Goal: Information Seeking & Learning: Learn about a topic

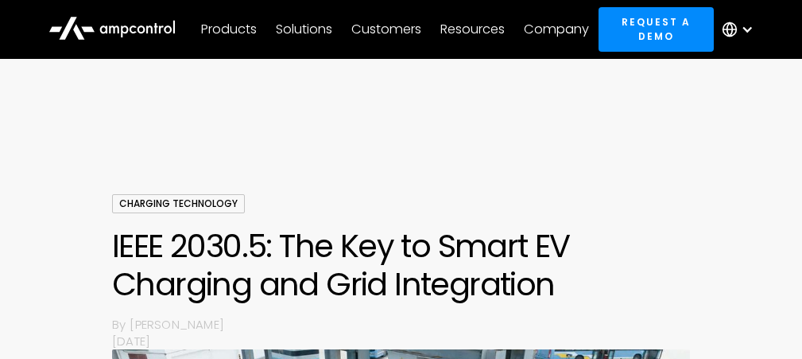
scroll to position [1198, 0]
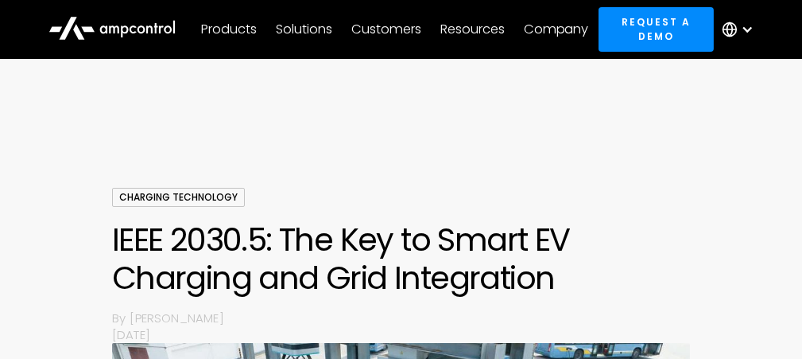
scroll to position [0, 0]
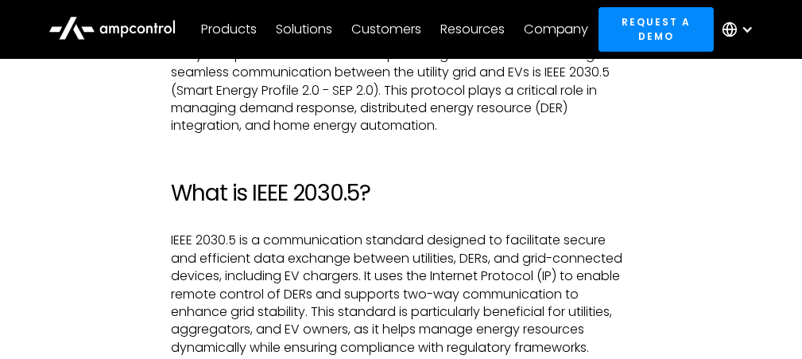
scroll to position [1018, 0]
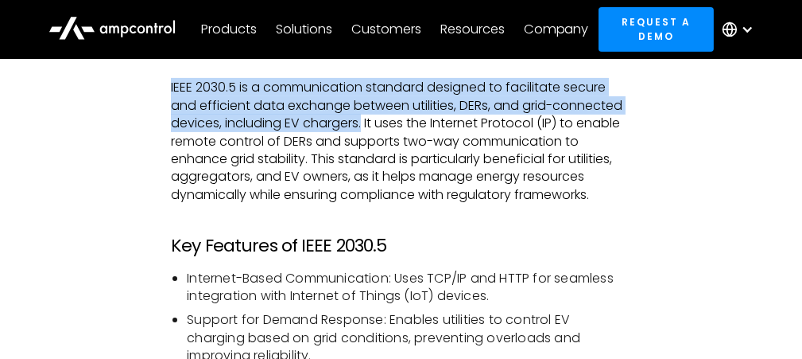
drag, startPoint x: 169, startPoint y: 84, endPoint x: 365, endPoint y: 124, distance: 199.6
copy p "IEEE 2030.5 is a communication standard designed to facilitate secure and effic…"
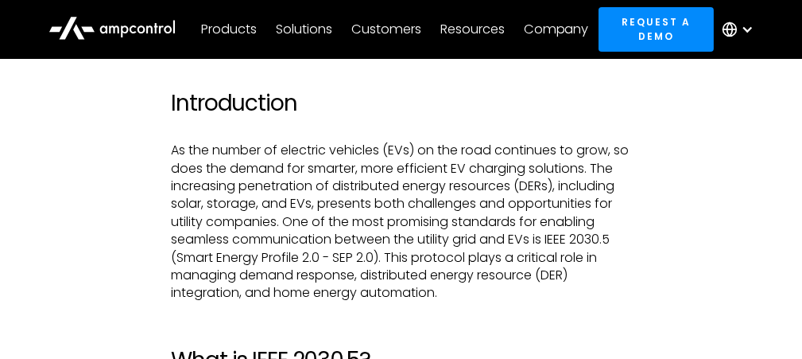
scroll to position [700, 0]
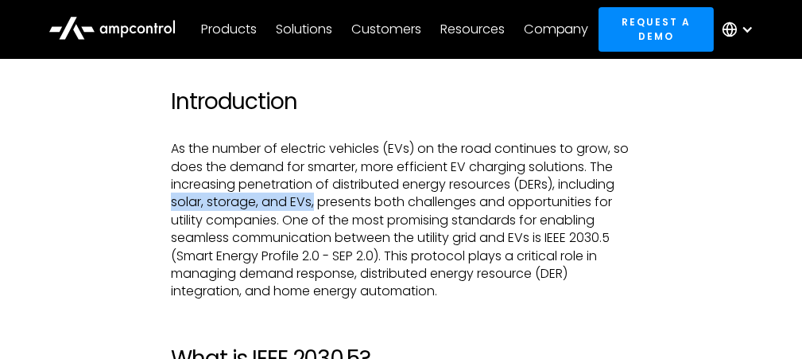
drag, startPoint x: 234, startPoint y: 200, endPoint x: 376, endPoint y: 206, distance: 142.5
click at [376, 206] on p "As the number of electric vehicles (EVs) on the road continues to grow, so does…" at bounding box center [401, 220] width 460 height 161
copy p "solar, storage, and EVs,"
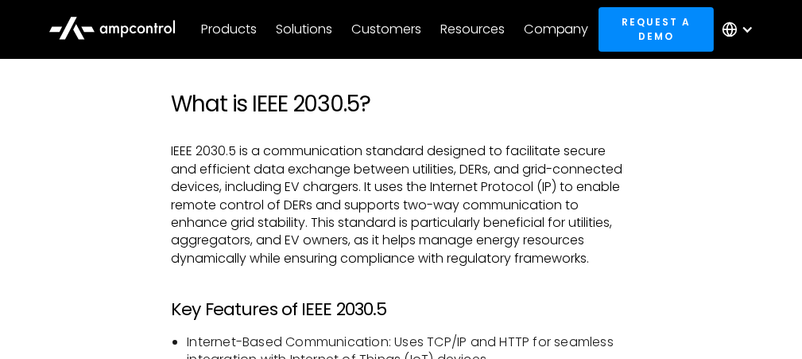
scroll to position [986, 0]
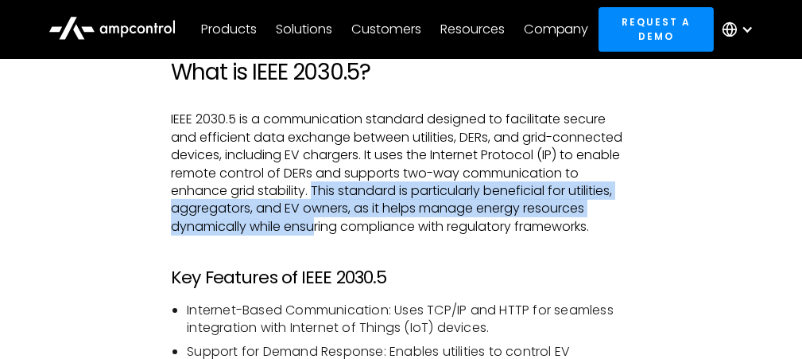
drag, startPoint x: 312, startPoint y: 191, endPoint x: 314, endPoint y: 224, distance: 33.5
click at [314, 224] on p "IEEE 2030.5 is a communication standard designed to facilitate secure and effic…" at bounding box center [401, 173] width 460 height 125
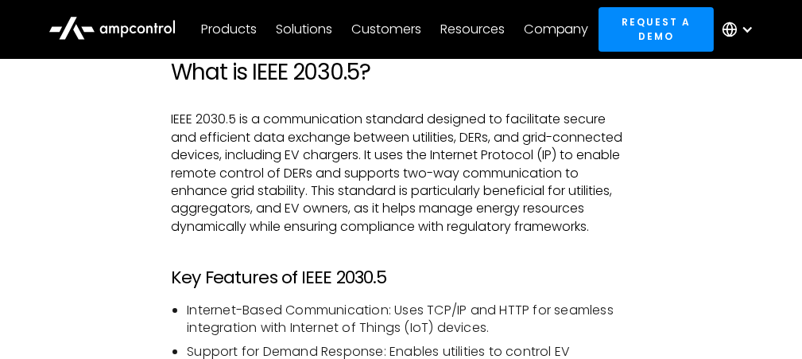
click at [384, 227] on p "IEEE 2030.5 is a communication standard designed to facilitate secure and effic…" at bounding box center [401, 173] width 460 height 125
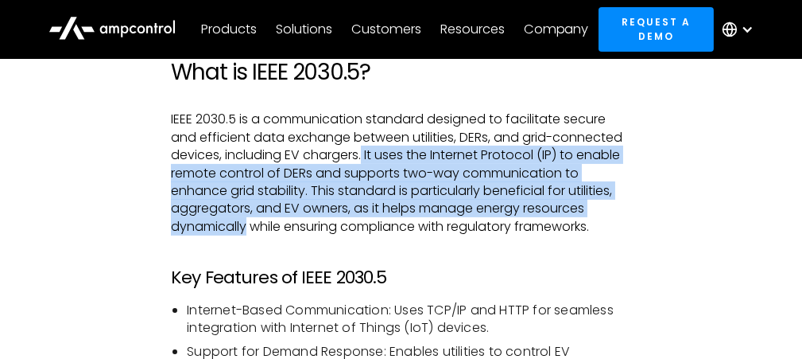
drag, startPoint x: 364, startPoint y: 153, endPoint x: 247, endPoint y: 228, distance: 138.7
click at [247, 228] on p "IEEE 2030.5 is a communication standard designed to facilitate secure and effic…" at bounding box center [401, 173] width 460 height 125
copy p "It uses the Internet Protocol (IP) to enable remote control of DERs and support…"
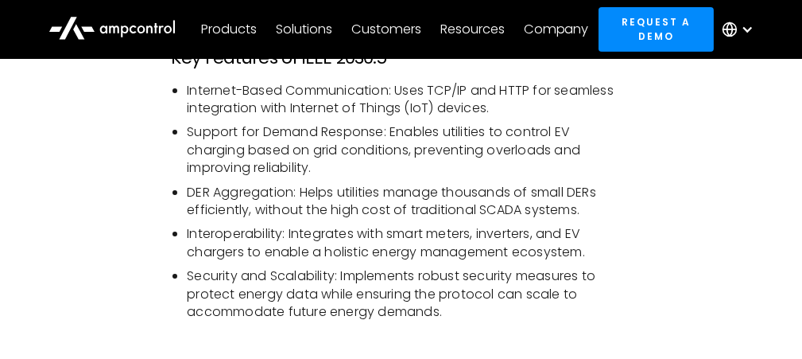
scroll to position [1208, 0]
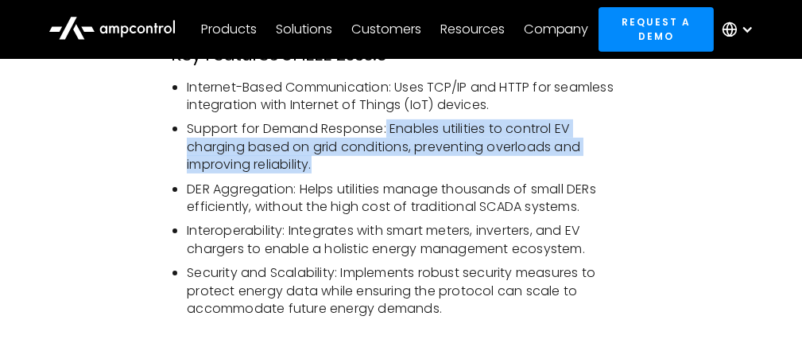
drag, startPoint x: 388, startPoint y: 130, endPoint x: 336, endPoint y: 163, distance: 61.8
click at [336, 163] on li "Support for Demand Response: Enables utilities to control EV charging based on …" at bounding box center [409, 146] width 444 height 53
copy li "Enables utilities to control EV charging based on grid conditions, preventing o…"
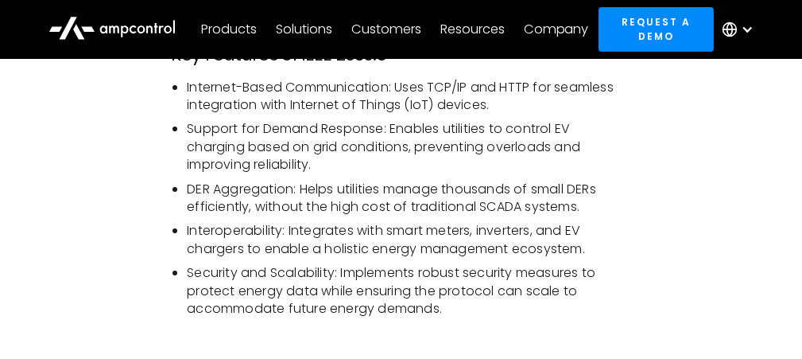
click at [450, 305] on li "Security and Scalability: Implements robust security measures to protect energy…" at bounding box center [409, 290] width 444 height 53
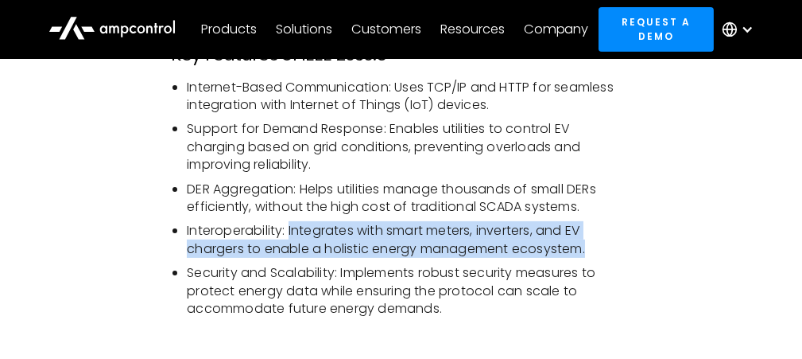
drag, startPoint x: 289, startPoint y: 231, endPoint x: 598, endPoint y: 247, distance: 308.9
click at [598, 247] on li "Interoperability: Integrates with smart meters, inverters, and EV chargers to e…" at bounding box center [409, 240] width 444 height 36
copy li "Integrates with smart meters, inverters, and EV chargers to enable a holistic e…"
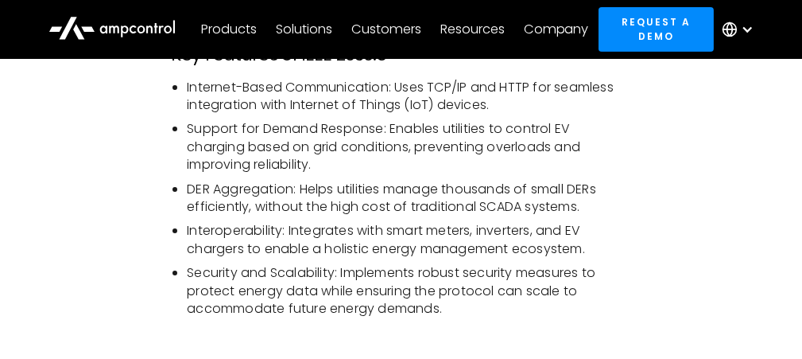
click at [531, 310] on li "Security and Scalability: Implements robust security measures to protect energy…" at bounding box center [409, 290] width 444 height 53
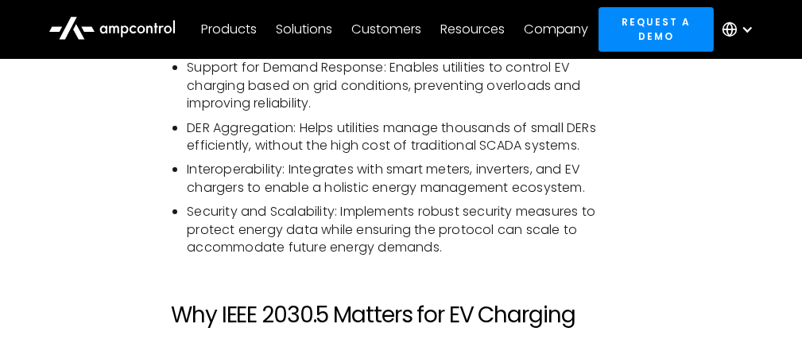
scroll to position [1272, 0]
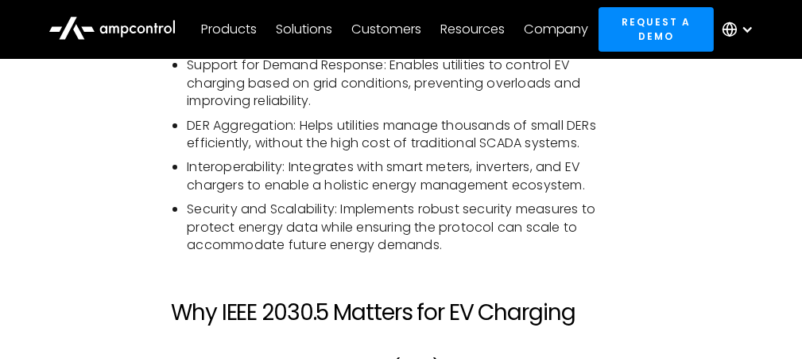
click at [470, 242] on li "Security and Scalability: Implements robust security measures to protect energy…" at bounding box center [409, 226] width 444 height 53
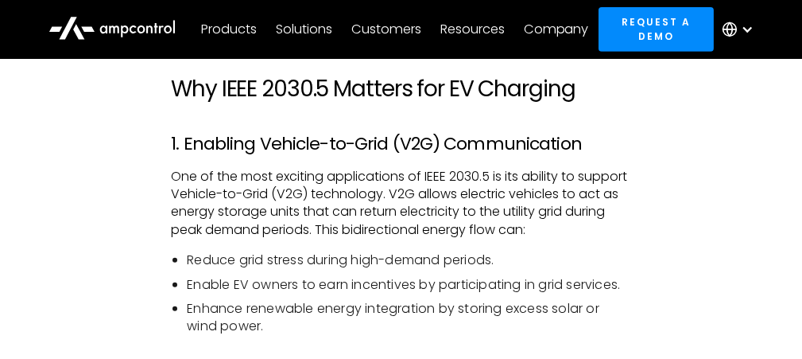
scroll to position [1495, 0]
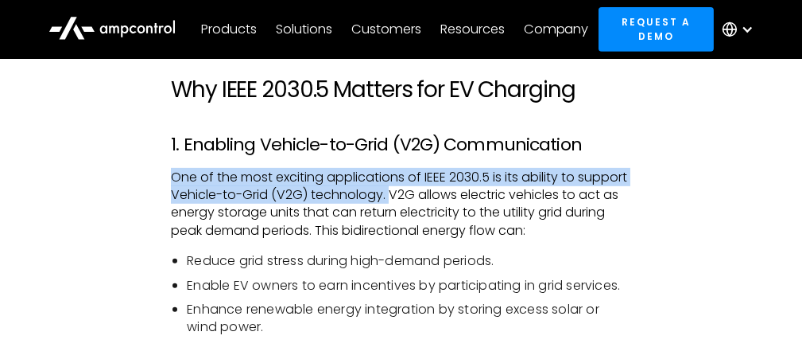
drag, startPoint x: 169, startPoint y: 178, endPoint x: 443, endPoint y: 198, distance: 274.2
copy p "One of the most exciting applications of IEEE 2030.5 is its ability to support …"
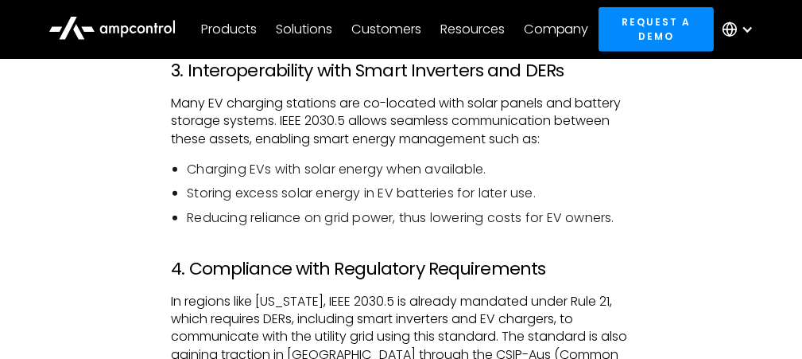
scroll to position [2067, 0]
